Goal: Task Accomplishment & Management: Manage account settings

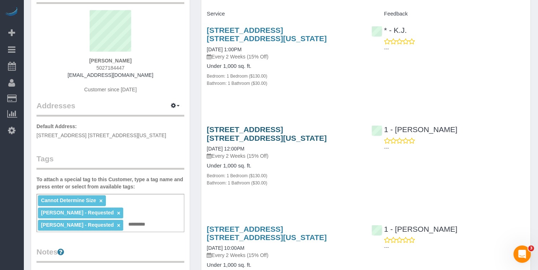
scroll to position [5, 0]
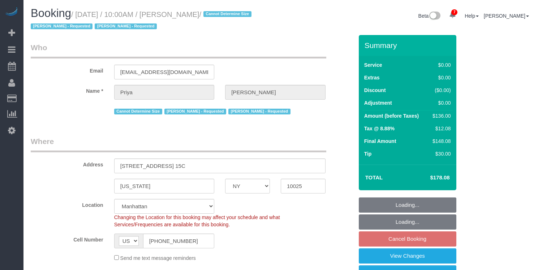
select select "NY"
select select "number:58"
select select "number:73"
select select "number:15"
select select "number:5"
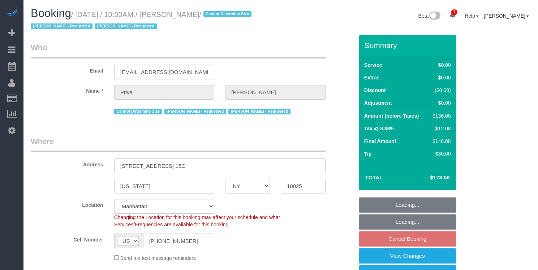
select select "object:952"
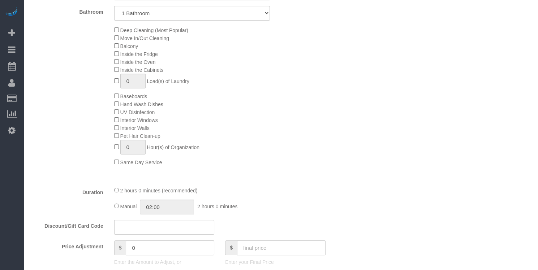
select select "spot1"
select select "1"
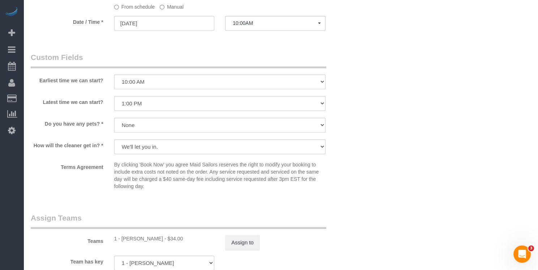
scroll to position [755, 0]
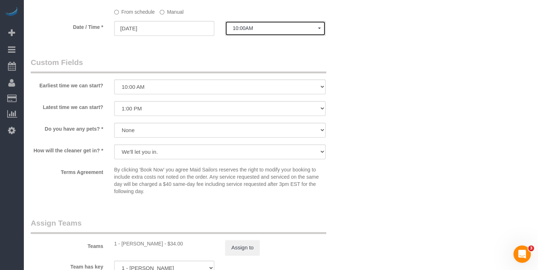
click at [249, 34] on button "10:00AM" at bounding box center [275, 28] width 100 height 15
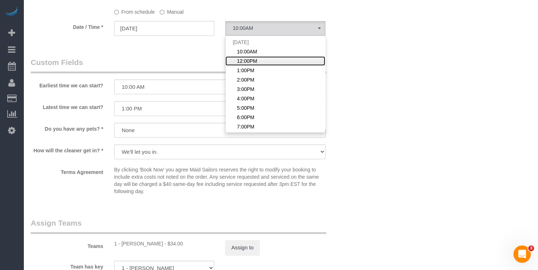
click at [246, 61] on span "12:00PM" at bounding box center [247, 60] width 20 height 7
select select "spot2"
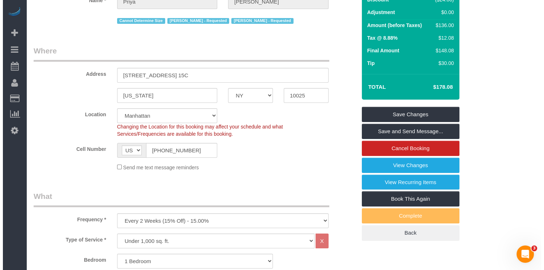
scroll to position [0, 0]
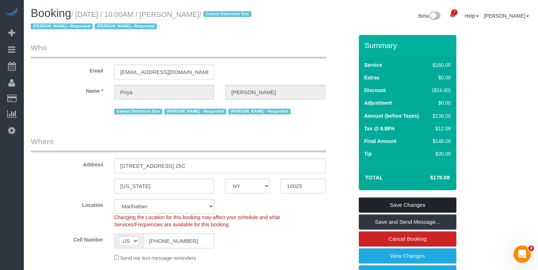
click at [379, 204] on link "Save Changes" at bounding box center [408, 205] width 98 height 15
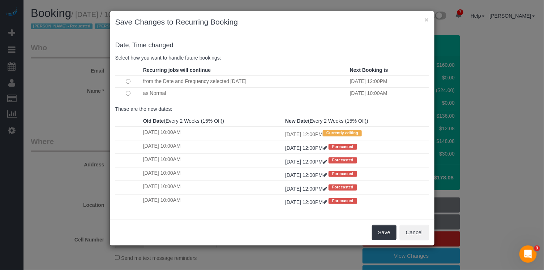
click at [125, 92] on td at bounding box center [128, 93] width 26 height 12
click at [392, 225] on button "Save" at bounding box center [384, 232] width 25 height 15
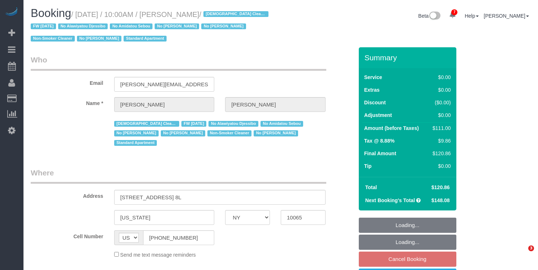
select select "NY"
select select "object:829"
select select "string:stripe-pm_1QKiPq4VGloSiKo7DyfPYn6M"
select select "1"
select select "spot1"
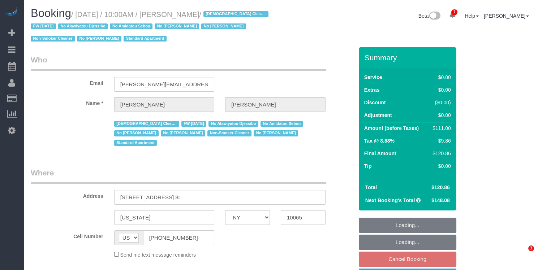
select select "number:89"
select select "number:90"
select select "number:15"
select select "number:5"
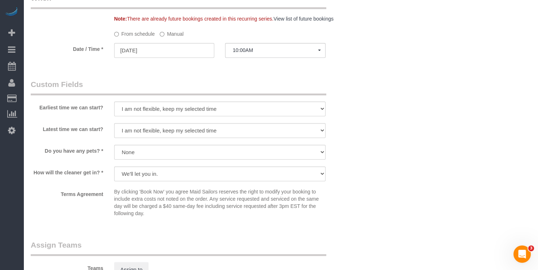
scroll to position [1028, 0]
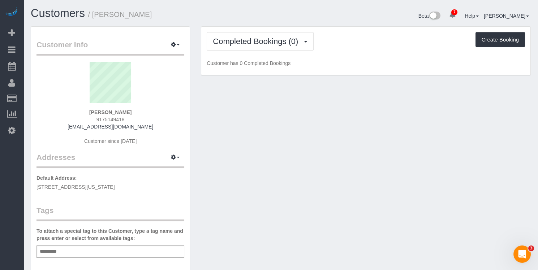
drag, startPoint x: 130, startPoint y: 20, endPoint x: 99, endPoint y: 12, distance: 32.3
click at [96, 12] on h1 "Customers / Brooke Fitzgerald" at bounding box center [153, 13] width 245 height 12
copy small "Brooke Fitzgerald"
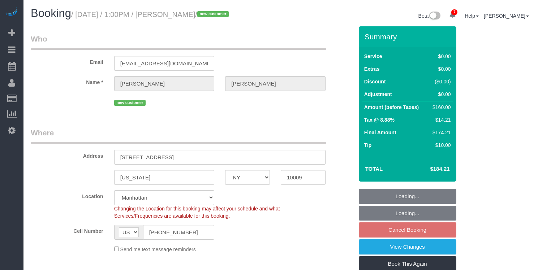
select select "NY"
select select "1"
select select "spot2"
select select "number:60"
select select "number:77"
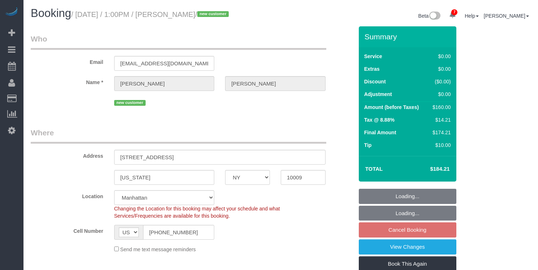
select select "number:15"
select select "number:7"
click at [100, 157] on div "Address [STREET_ADDRESS]" at bounding box center [191, 145] width 333 height 37
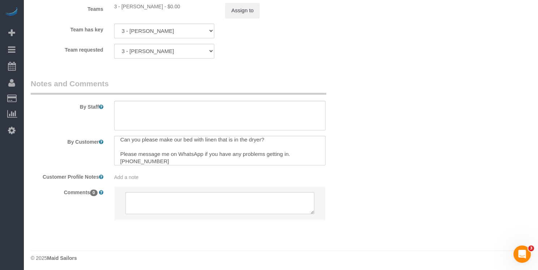
scroll to position [7, 0]
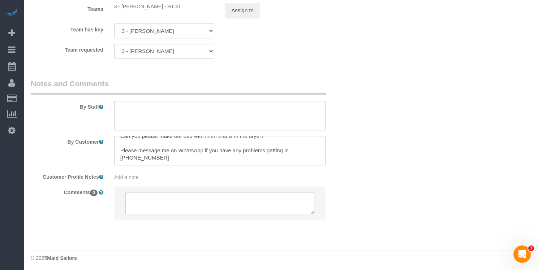
click at [135, 177] on span "Add a note" at bounding box center [126, 177] width 25 height 6
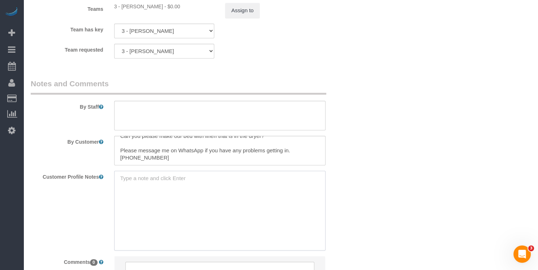
paste textarea "[URL][DOMAIN_NAME][PERSON_NAME]"
type textarea "[URL][DOMAIN_NAME][PERSON_NAME] 1bed/1bath"
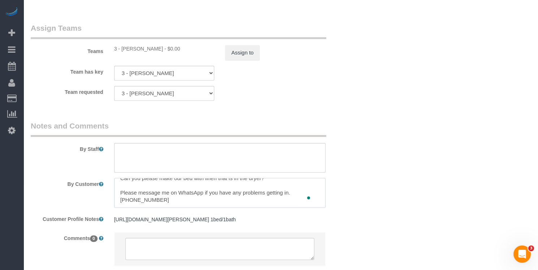
drag, startPoint x: 113, startPoint y: 197, endPoint x: 101, endPoint y: 189, distance: 14.9
click at [101, 189] on div "By Customer" at bounding box center [191, 193] width 333 height 30
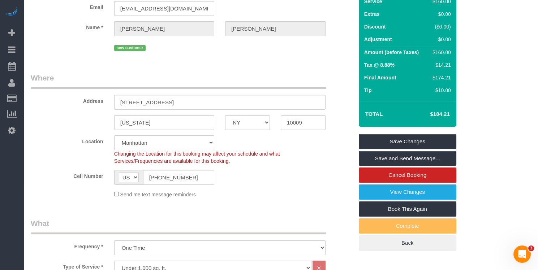
scroll to position [55, 0]
type textarea "Can you please make our bed with linen that is in the dryer?"
click at [171, 97] on input "[STREET_ADDRESS]" at bounding box center [219, 102] width 211 height 15
click at [172, 104] on input "[STREET_ADDRESS]" at bounding box center [219, 102] width 211 height 15
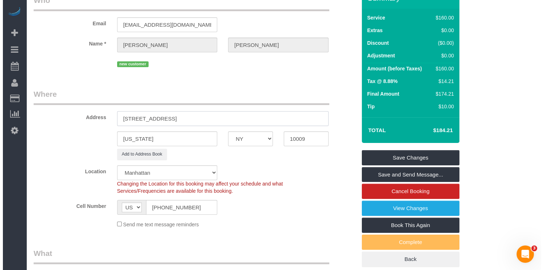
scroll to position [0, 0]
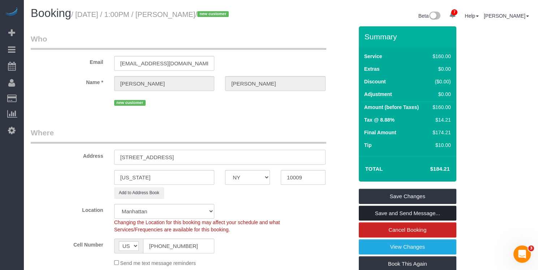
type input "[STREET_ADDRESS]"
click at [428, 215] on link "Save and Send Message..." at bounding box center [408, 213] width 98 height 15
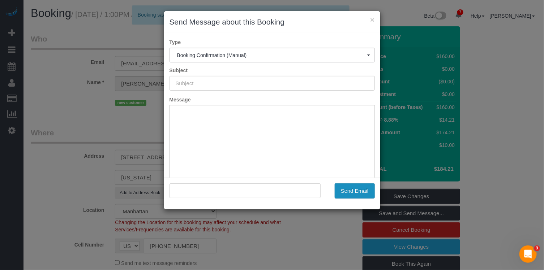
click at [355, 193] on button "Send Email" at bounding box center [354, 190] width 40 height 15
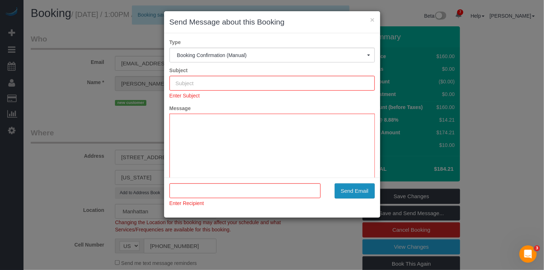
type input "Cleaning Confirmed for [DATE] 1:00pm"
type input ""[PERSON_NAME]" <[EMAIL_ADDRESS][DOMAIN_NAME]>"
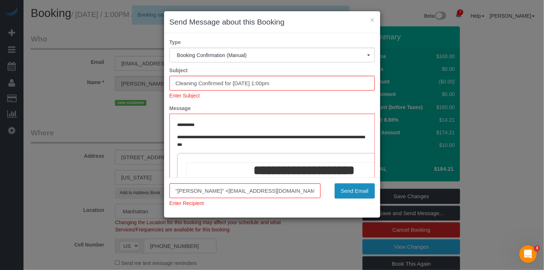
click at [356, 193] on button "Send Email" at bounding box center [354, 190] width 40 height 15
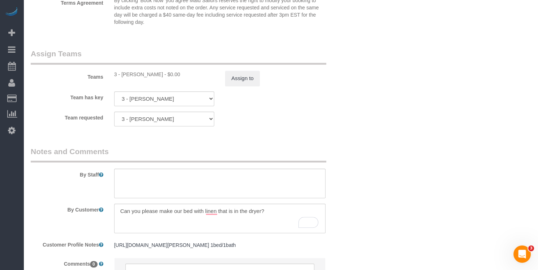
scroll to position [840, 0]
